Goal: Information Seeking & Learning: Learn about a topic

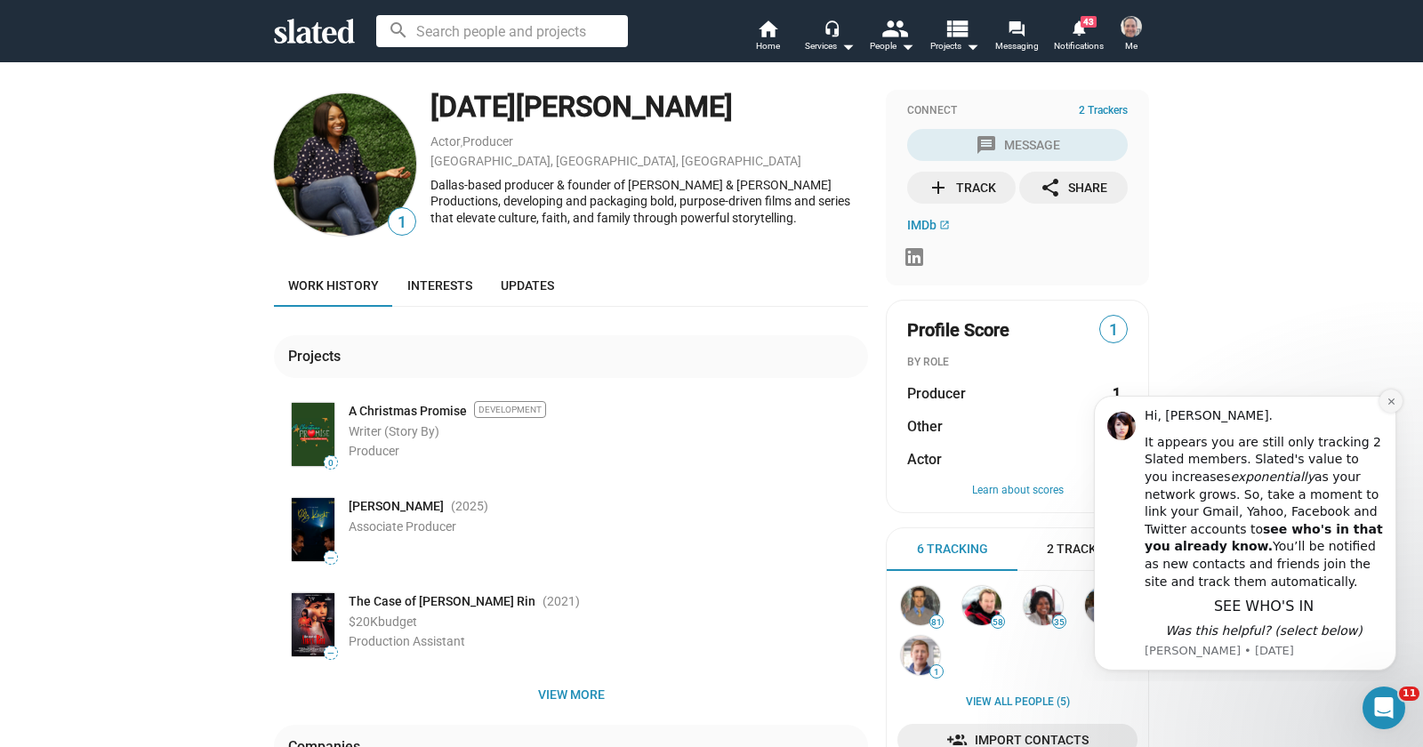
click at [1394, 405] on icon "Dismiss notification" at bounding box center [1392, 402] width 10 height 10
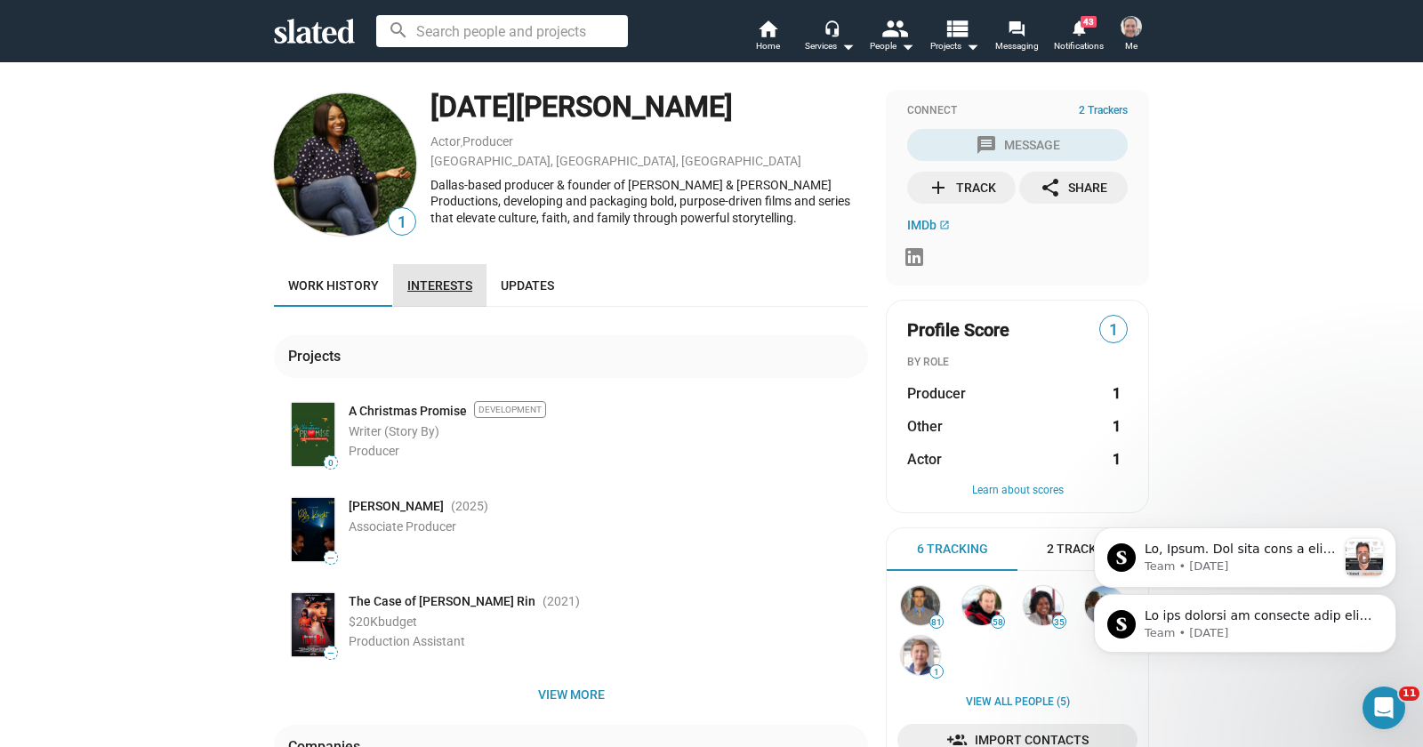
click at [437, 279] on span "Interests" at bounding box center [439, 285] width 65 height 14
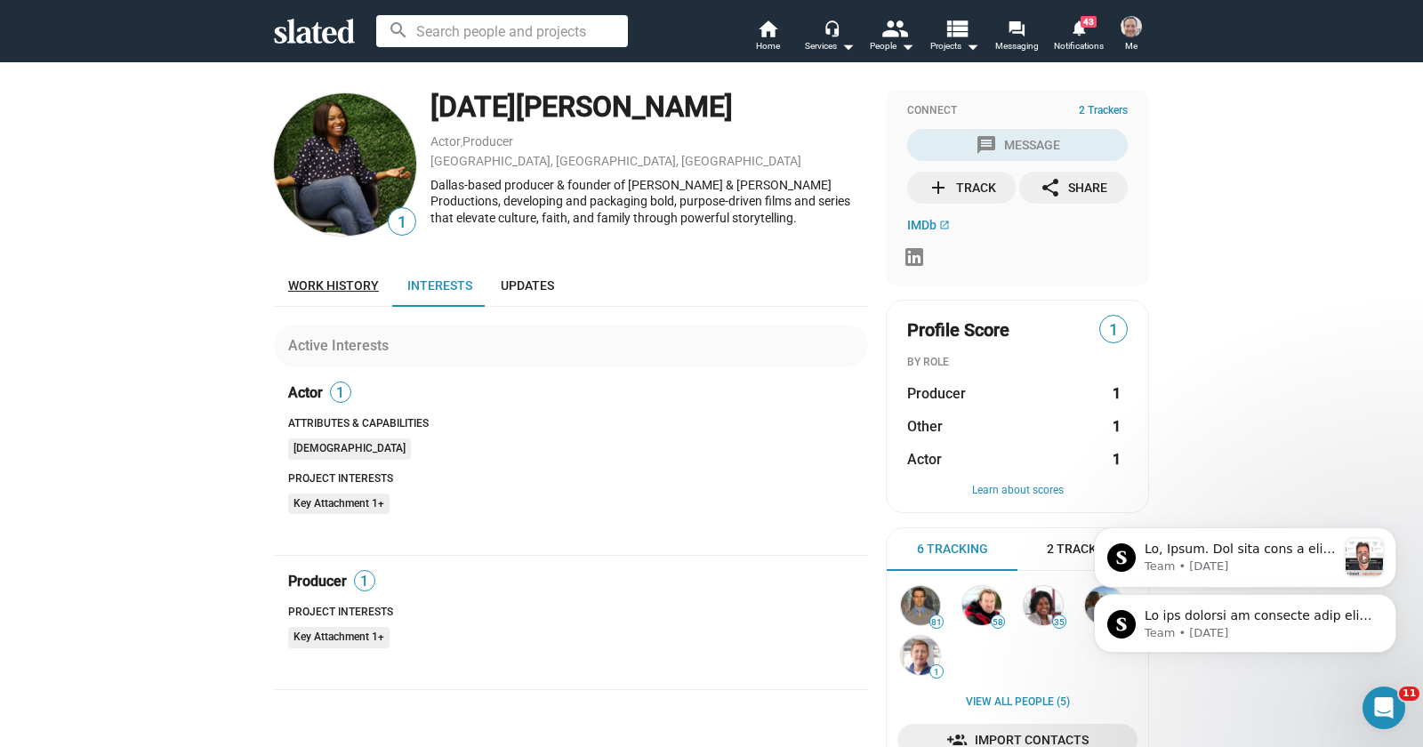
click at [321, 278] on link "Work history" at bounding box center [333, 285] width 119 height 43
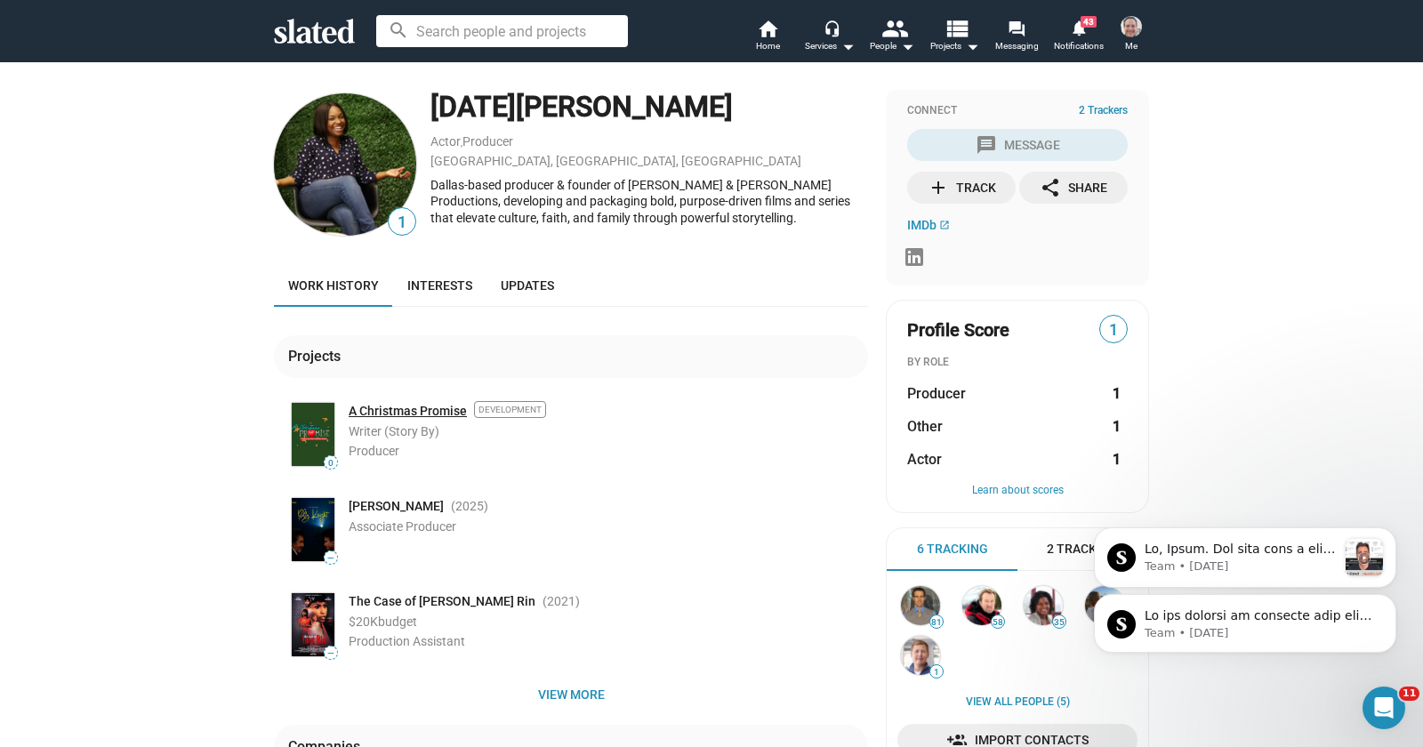
click at [384, 416] on link "A Christmas Promise" at bounding box center [408, 411] width 118 height 17
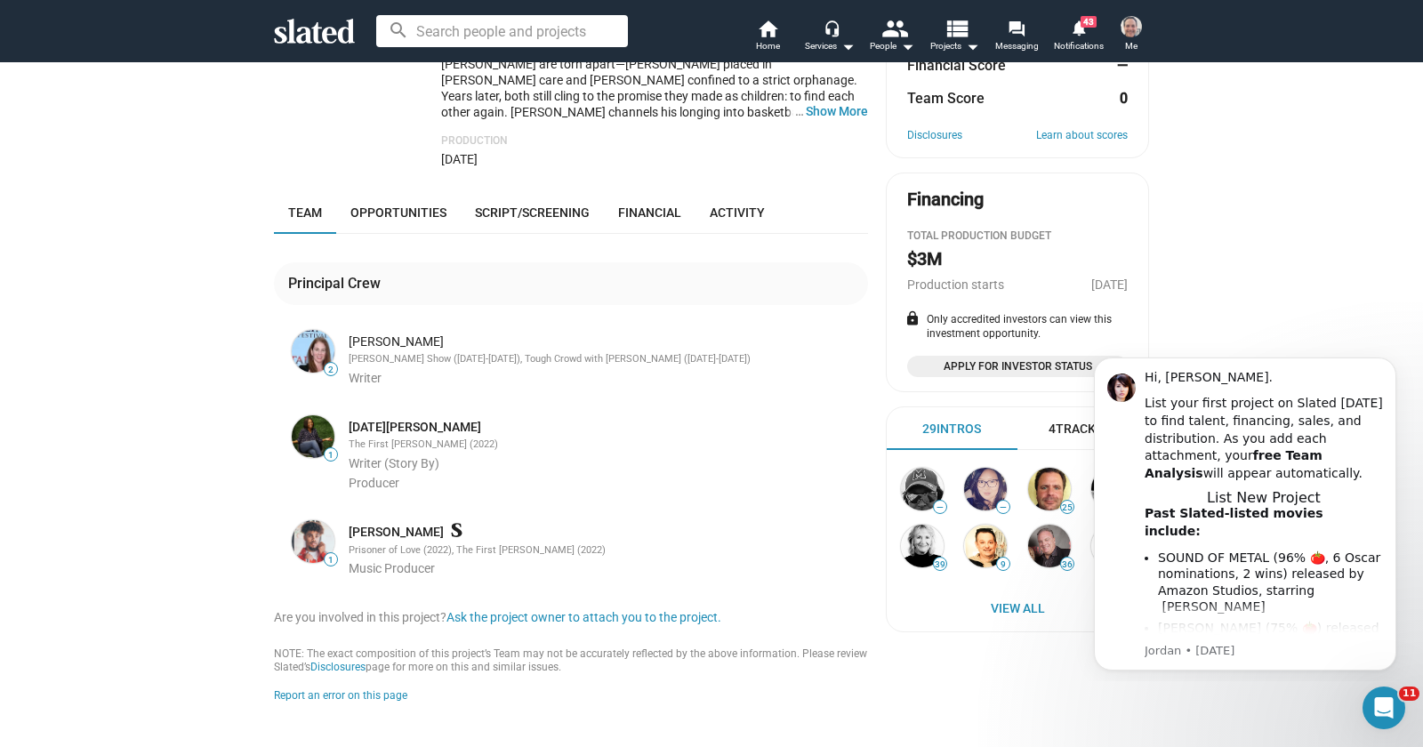
scroll to position [320, 0]
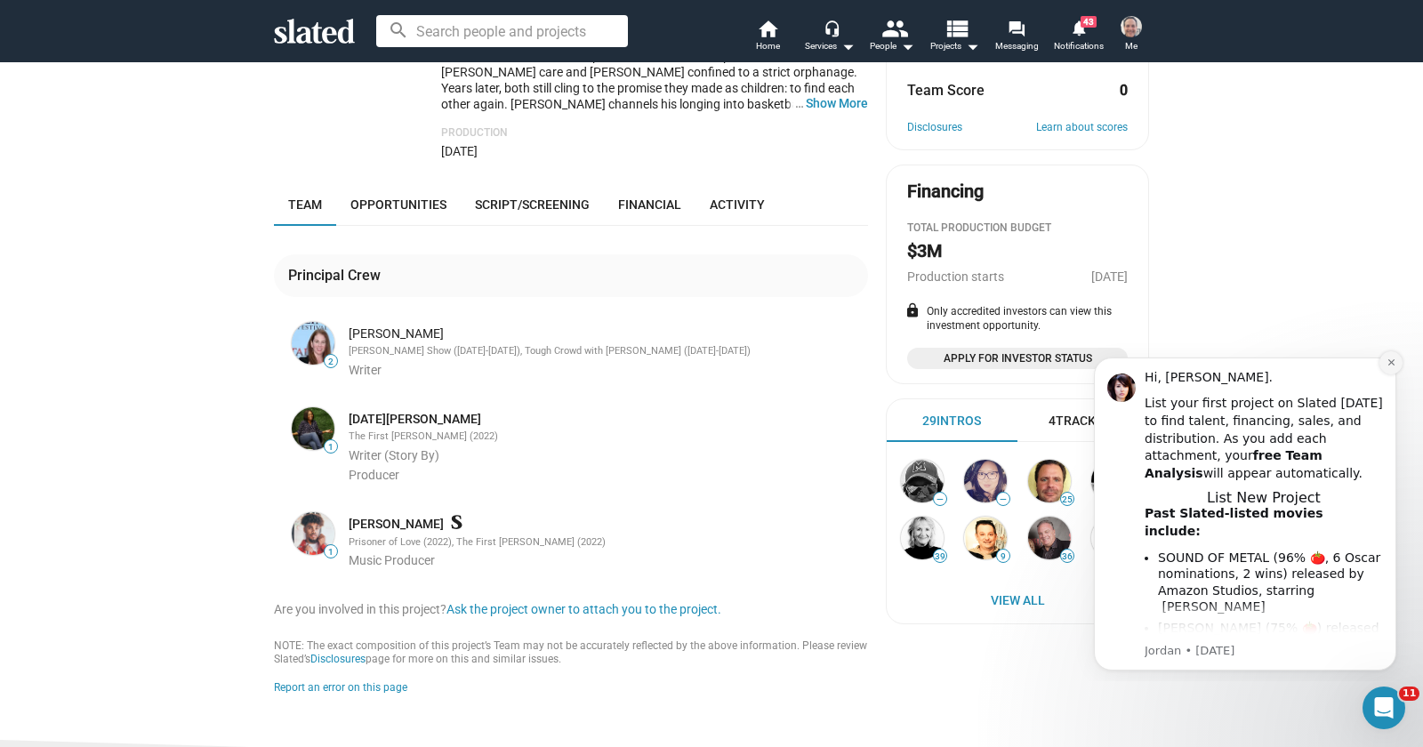
click at [1398, 370] on button "Dismiss notification" at bounding box center [1391, 362] width 23 height 23
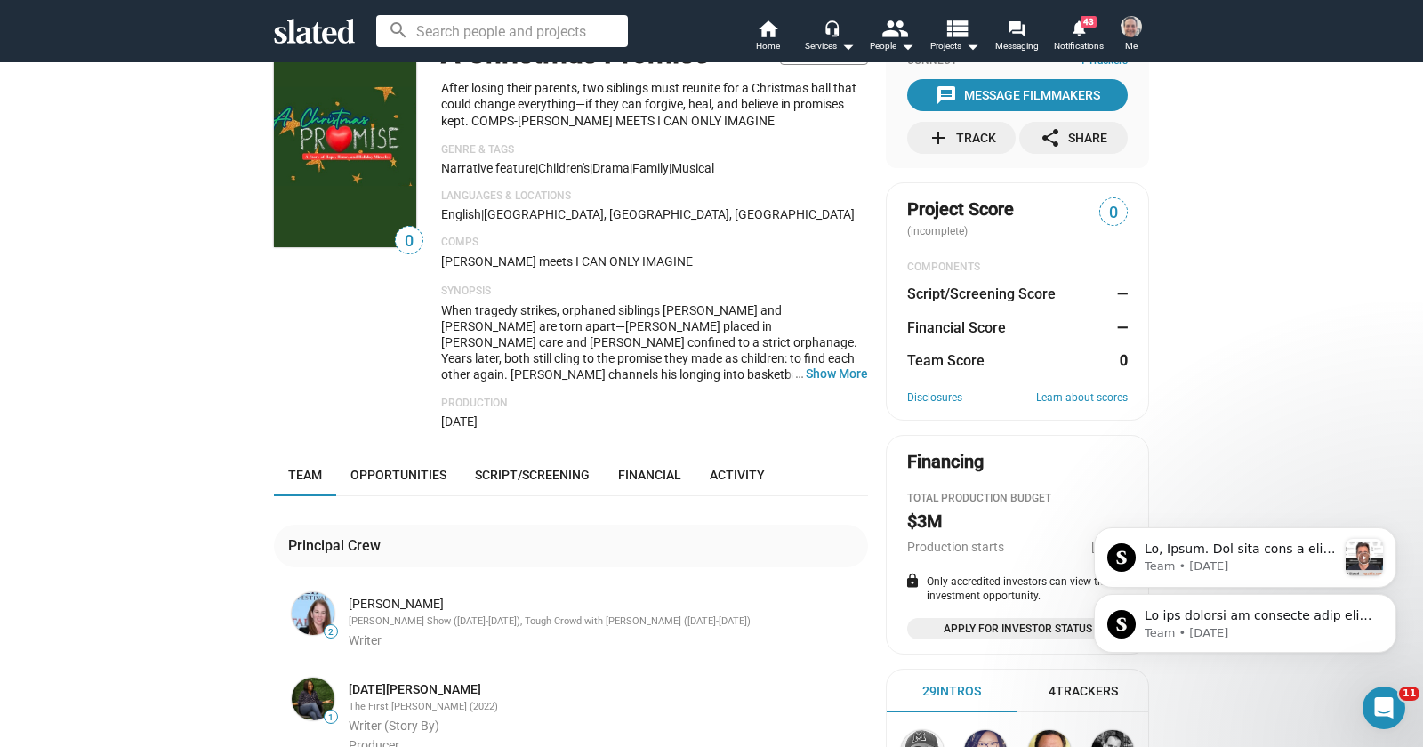
scroll to position [0, 0]
